Goal: Task Accomplishment & Management: Manage account settings

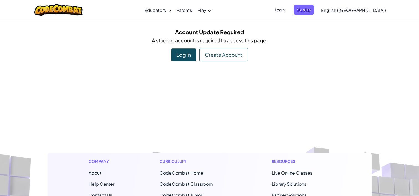
click at [185, 61] on div "Log In" at bounding box center [183, 55] width 25 height 13
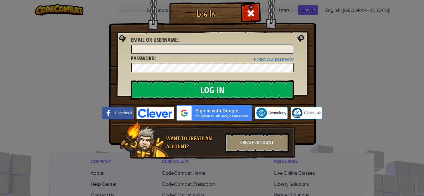
type input "GeorgeA2374"
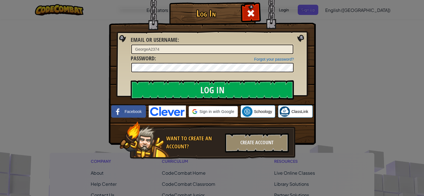
click at [174, 50] on input "GeorgeA2374" at bounding box center [212, 49] width 162 height 9
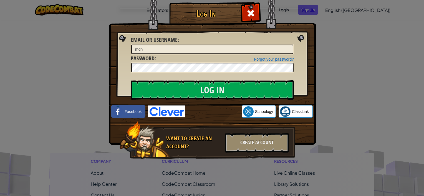
type input "md"
type input "MadhavD"
click at [131, 80] on input "Log In" at bounding box center [212, 89] width 163 height 19
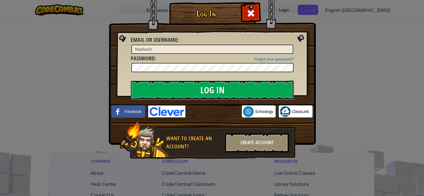
click at [186, 90] on input "Log In" at bounding box center [212, 89] width 163 height 19
